Goal: Task Accomplishment & Management: Use online tool/utility

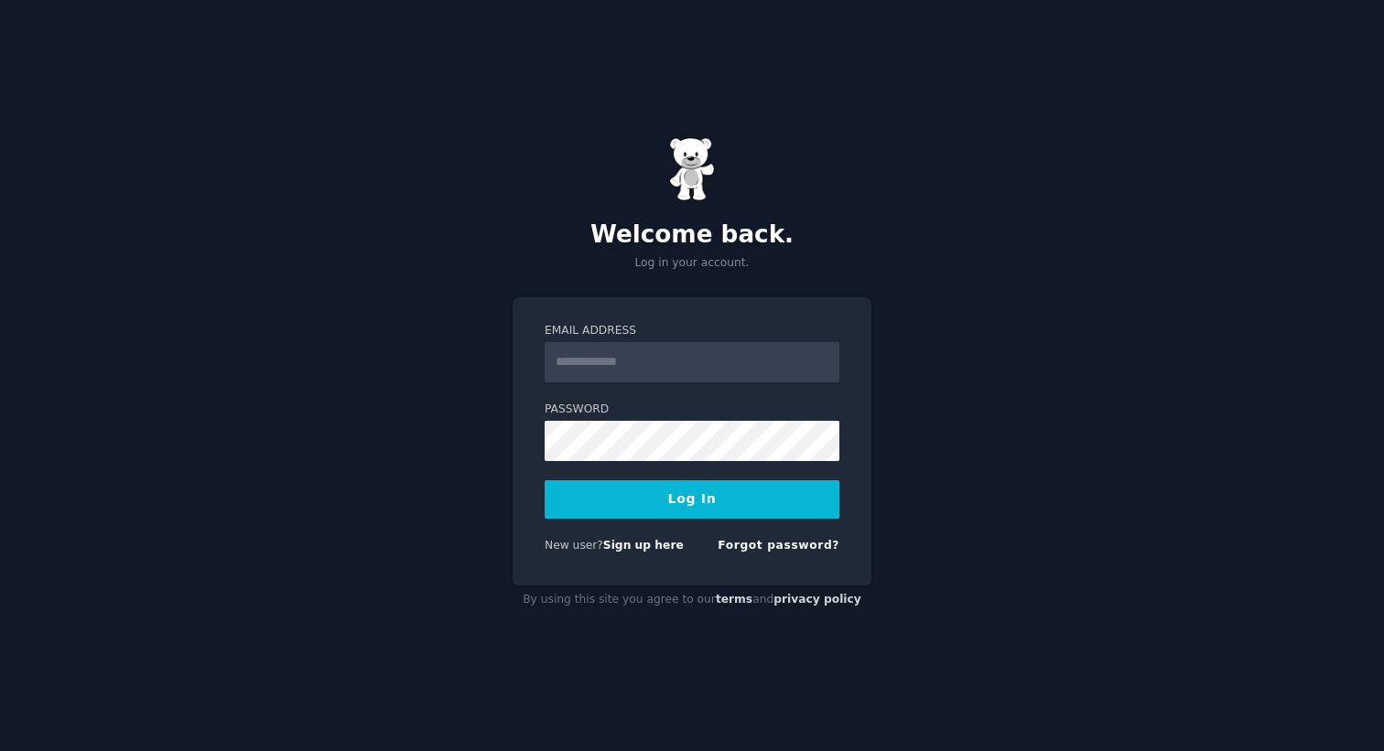
type input "**********"
click at [643, 512] on button "Log In" at bounding box center [692, 499] width 295 height 38
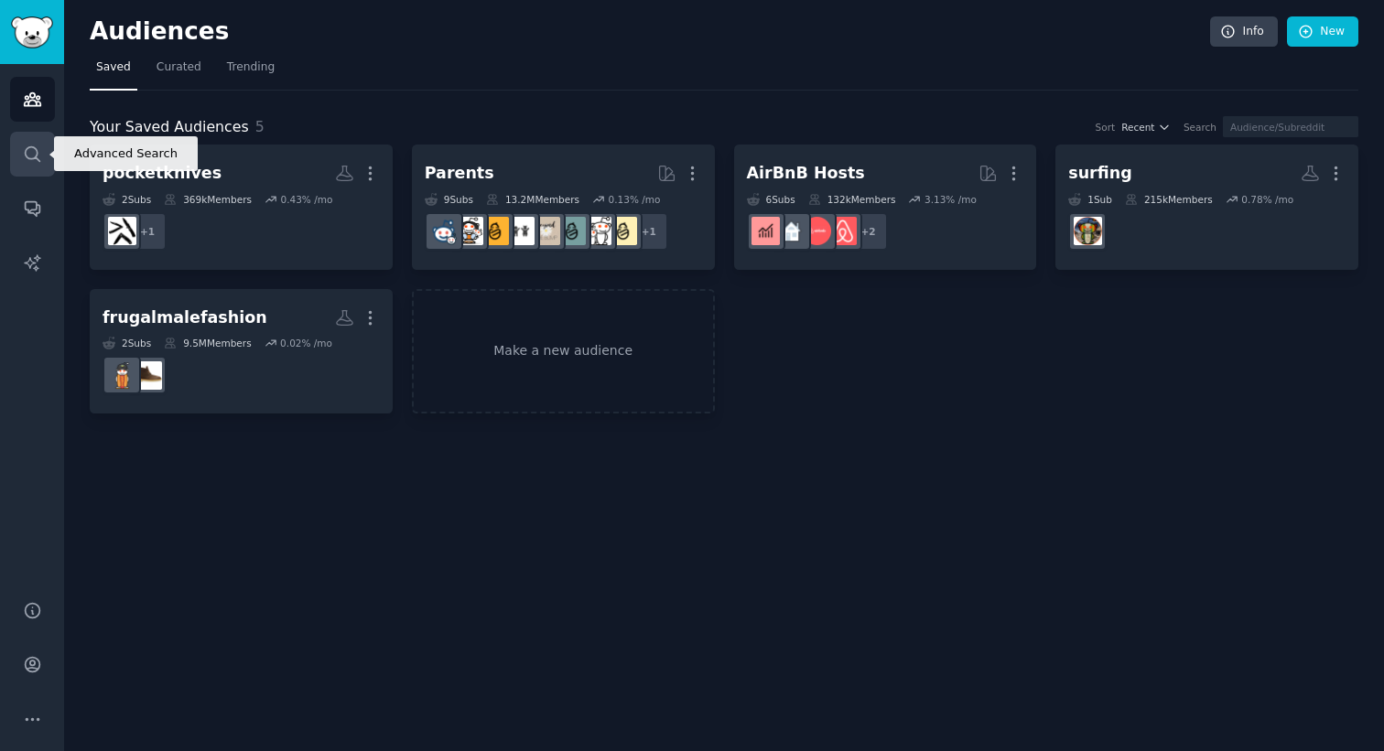
click at [21, 167] on link "Search" at bounding box center [32, 154] width 45 height 45
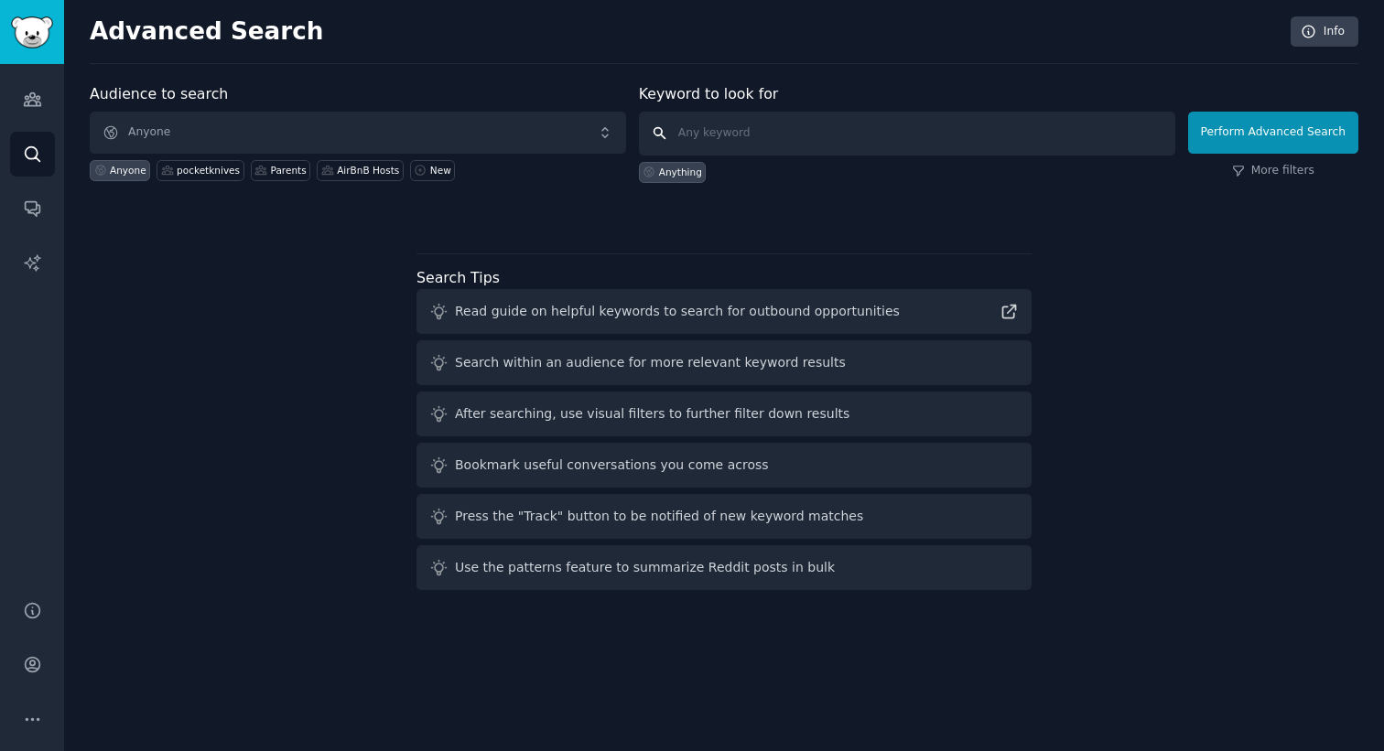
click at [767, 133] on input "text" at bounding box center [907, 134] width 536 height 44
type input "google discover"
click button "Perform Advanced Search" at bounding box center [1273, 133] width 170 height 42
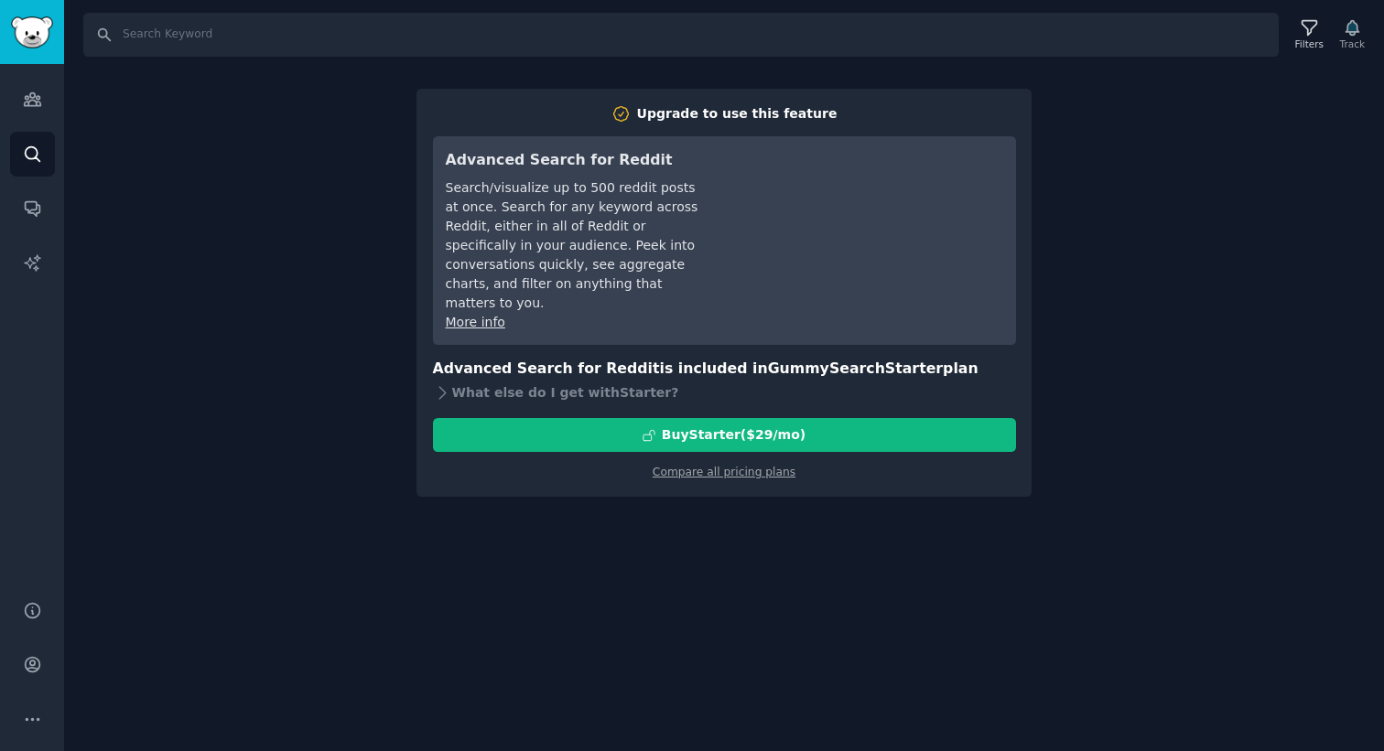
click at [244, 297] on div "Search Filters Track Upgrade to use this feature Advanced Search for Reddit Sea…" at bounding box center [724, 375] width 1320 height 751
click at [170, 23] on input "Search" at bounding box center [680, 35] width 1195 height 44
type input "google discover"
click at [32, 101] on icon "Sidebar" at bounding box center [32, 99] width 19 height 19
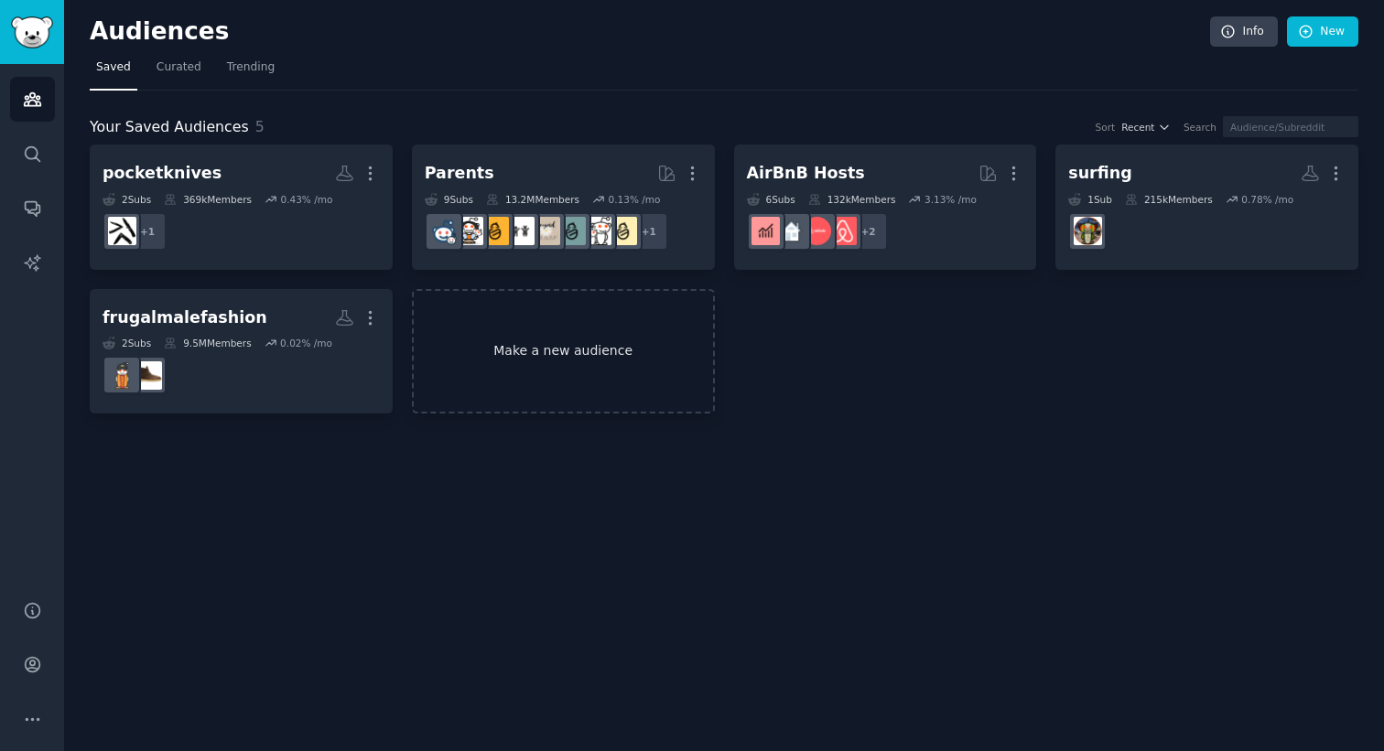
click at [566, 357] on link "Make a new audience" at bounding box center [563, 351] width 303 height 125
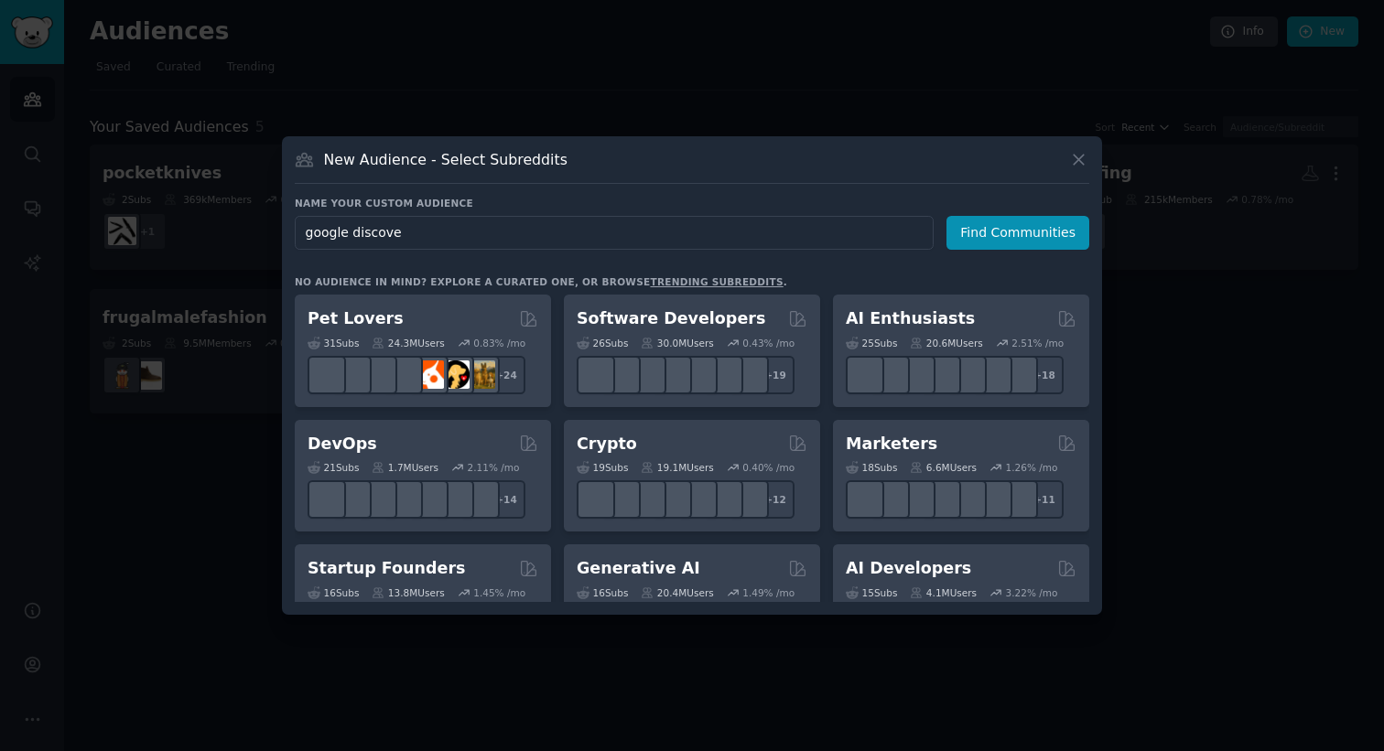
type input "google discover"
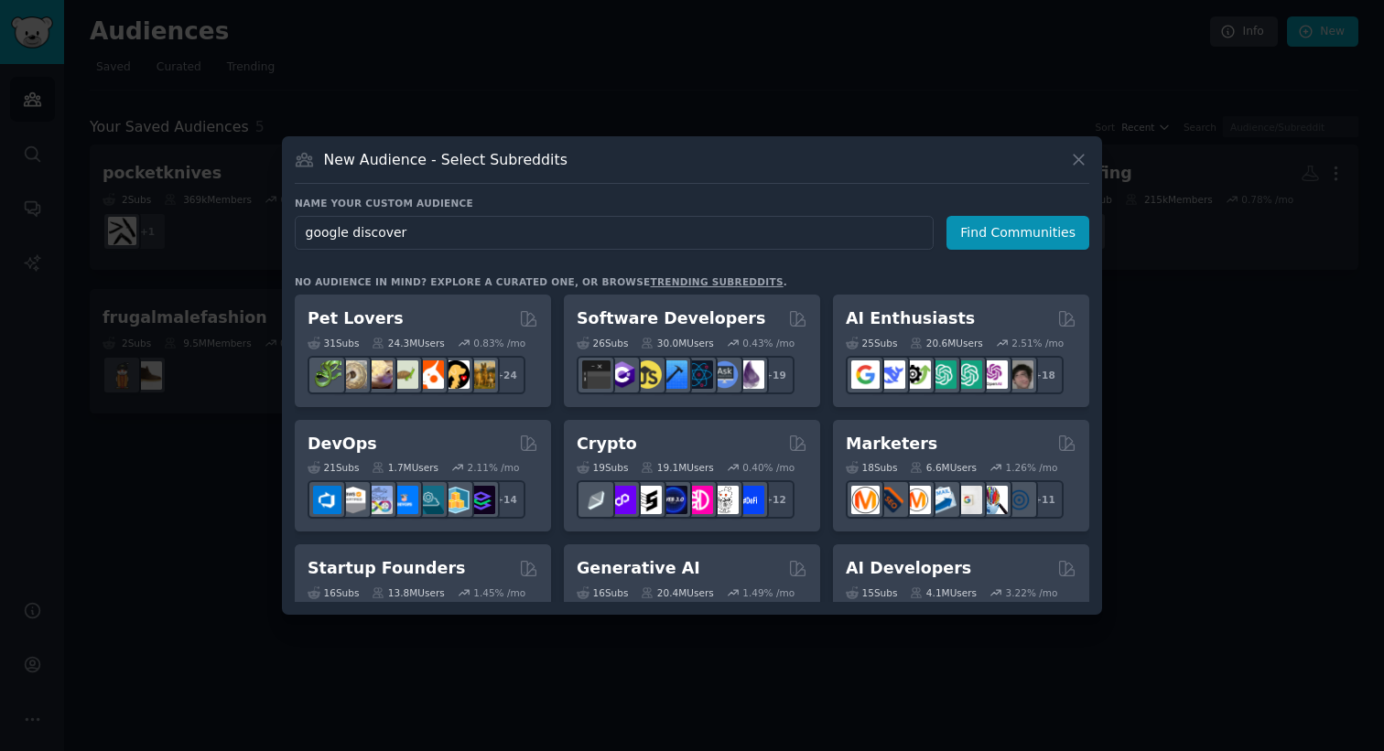
click button "Find Communities" at bounding box center [1017, 233] width 143 height 34
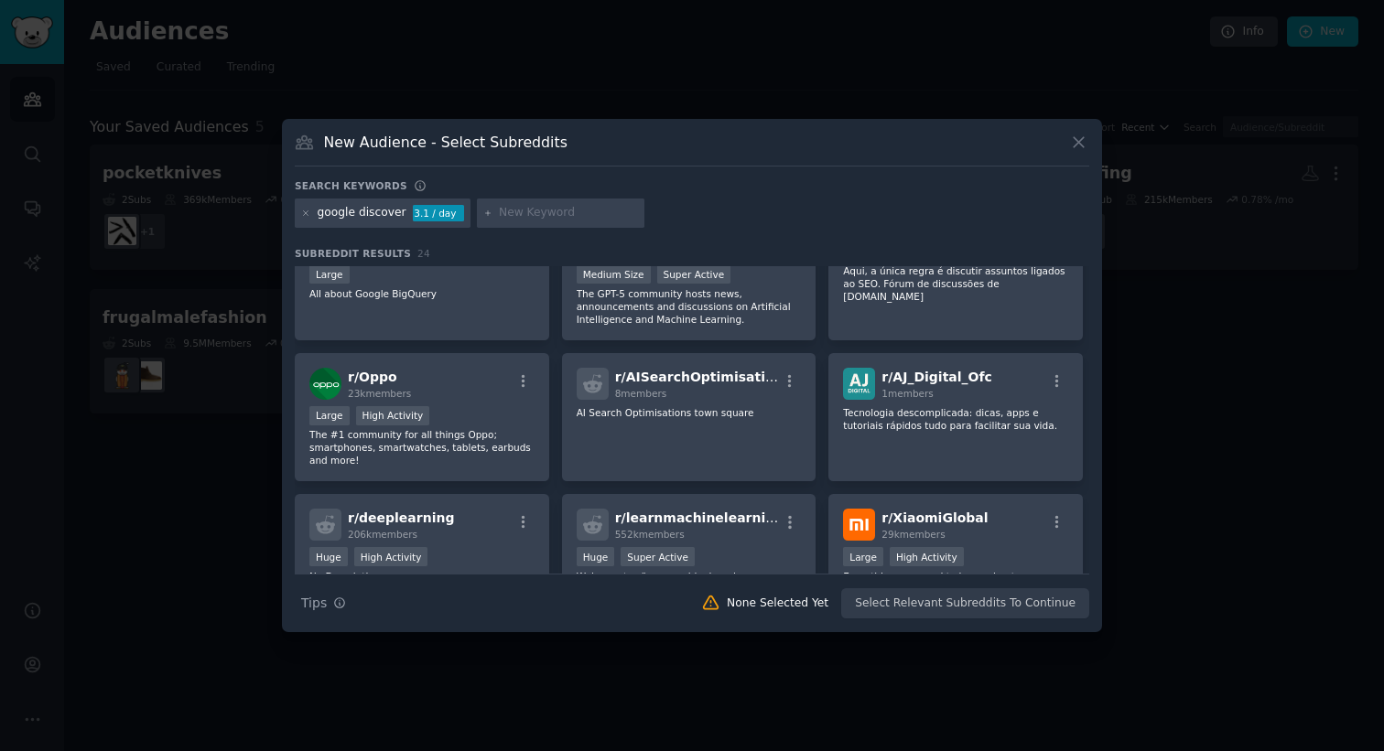
scroll to position [490, 0]
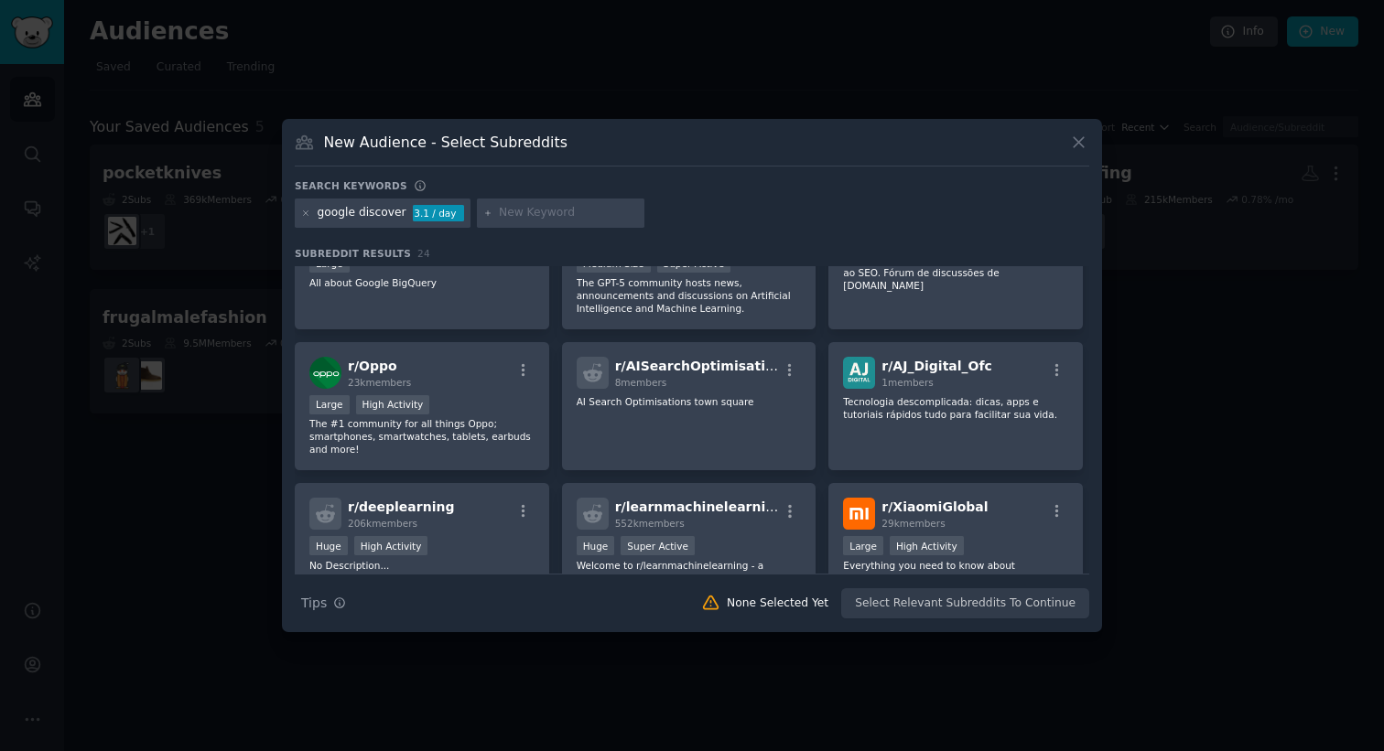
click at [156, 26] on div at bounding box center [692, 375] width 1384 height 751
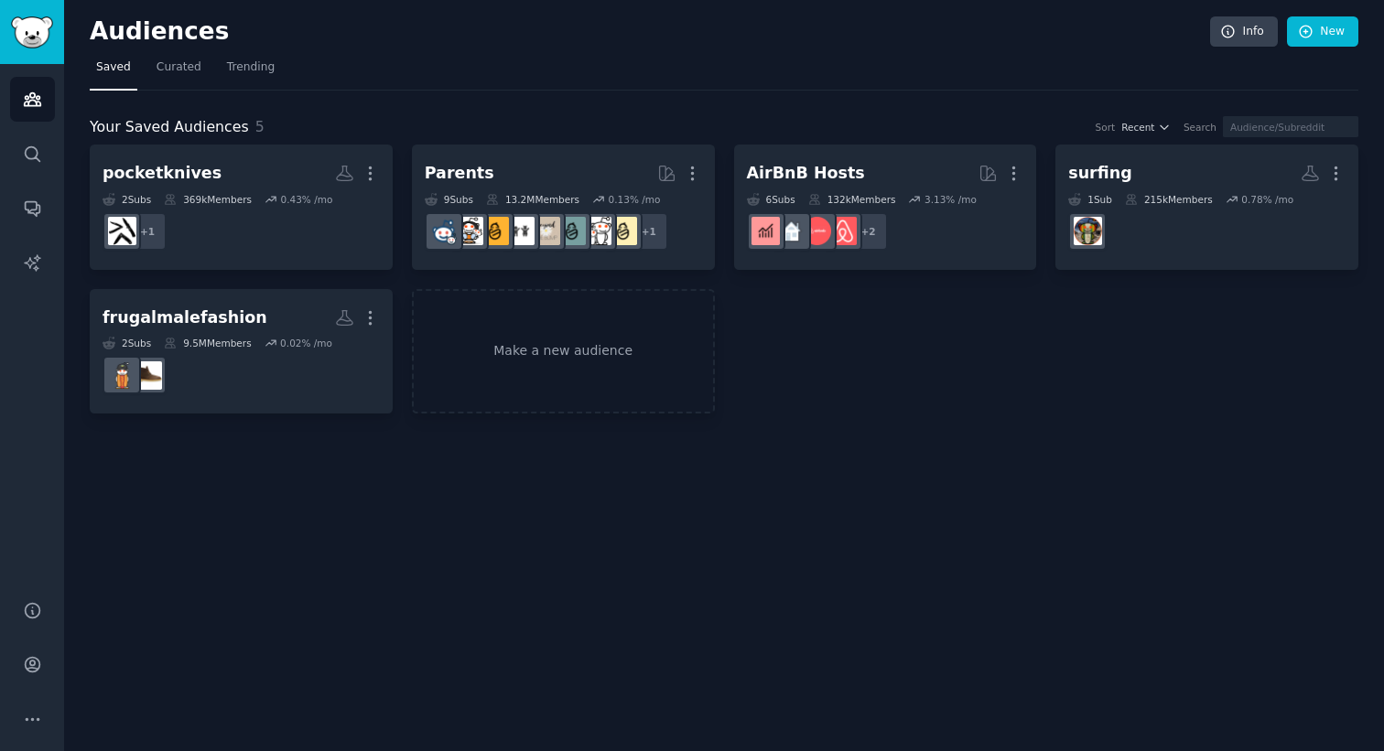
click at [119, 43] on h2 "Audiences" at bounding box center [650, 31] width 1120 height 29
click at [38, 94] on icon "Sidebar" at bounding box center [32, 99] width 19 height 19
click at [27, 18] on img "Sidebar" at bounding box center [32, 32] width 42 height 32
